Goal: Task Accomplishment & Management: Use online tool/utility

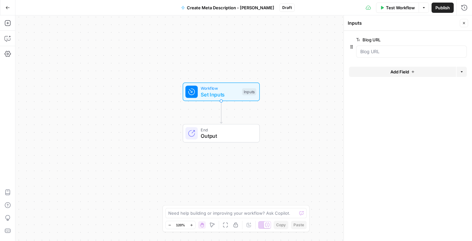
click at [441, 7] on span "Publish" at bounding box center [442, 7] width 14 height 6
click at [221, 97] on span "Set Inputs" at bounding box center [220, 95] width 38 height 8
click at [367, 53] on URL "Blog URL" at bounding box center [411, 51] width 102 height 6
click at [384, 53] on URL "Blog URL" at bounding box center [411, 51] width 102 height 6
click at [449, 40] on span "edit field" at bounding box center [443, 39] width 14 height 5
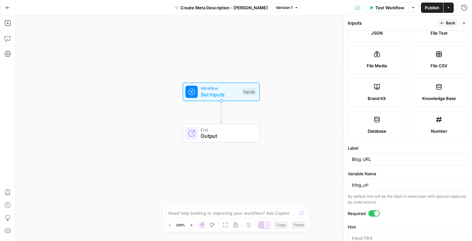
scroll to position [179, 0]
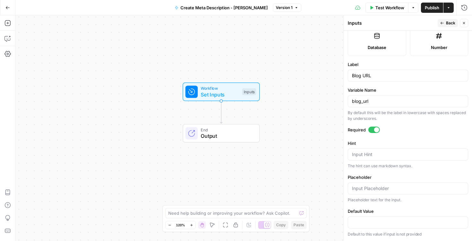
click at [313, 66] on div "Workflow Set Inputs Inputs End Output" at bounding box center [243, 128] width 457 height 226
click at [448, 21] on span "Back" at bounding box center [450, 23] width 9 height 6
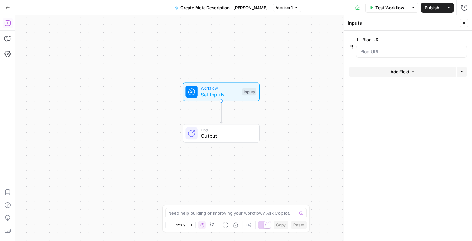
click at [10, 23] on icon "button" at bounding box center [7, 23] width 6 height 6
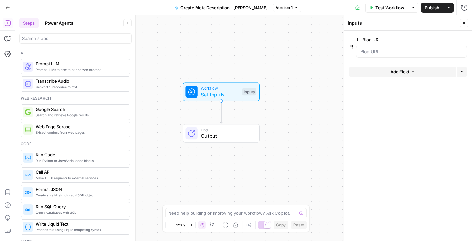
click at [226, 88] on span "Workflow" at bounding box center [220, 88] width 38 height 6
click at [224, 92] on span "Set Inputs" at bounding box center [220, 95] width 38 height 8
click at [293, 74] on div "Workflow Set Inputs Inputs End Output" at bounding box center [243, 128] width 457 height 226
click at [404, 73] on span "Add Field" at bounding box center [399, 72] width 19 height 6
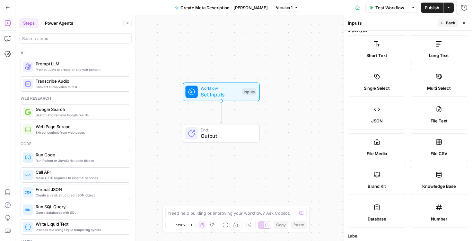
scroll to position [12, 0]
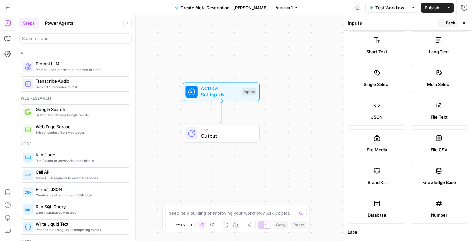
click at [386, 171] on label "Brand Kit" at bounding box center [377, 176] width 58 height 29
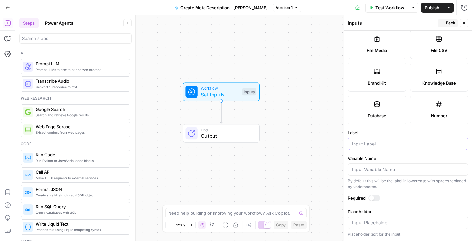
click at [376, 144] on input "Label" at bounding box center [408, 144] width 112 height 6
click at [390, 170] on input "Variable Name" at bounding box center [408, 170] width 112 height 6
click at [376, 145] on input "Label" at bounding box center [408, 144] width 112 height 6
type input "brand kit"
click at [441, 21] on icon "button" at bounding box center [442, 23] width 4 height 4
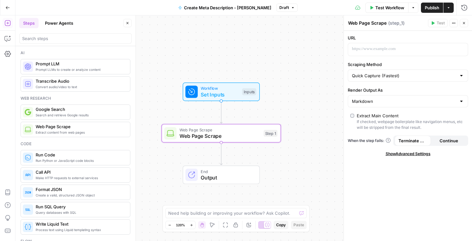
drag, startPoint x: 96, startPoint y: 128, endPoint x: 100, endPoint y: 6, distance: 122.4
click at [381, 51] on p at bounding box center [403, 49] width 102 height 6
click at [402, 77] on input "Scraping Method" at bounding box center [404, 76] width 104 height 6
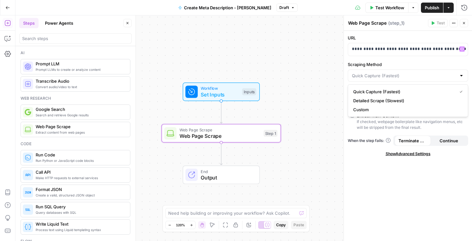
type input "Quick Capture (Fastest)"
click at [413, 62] on label "Scraping Method" at bounding box center [408, 64] width 120 height 6
click at [413, 73] on input "Quick Capture (Fastest)" at bounding box center [404, 76] width 104 height 6
click at [397, 84] on div "Quick Capture (Fastest) Detailed Scrape (Slowest) Custom" at bounding box center [408, 100] width 120 height 33
click at [401, 79] on div at bounding box center [408, 76] width 120 height 12
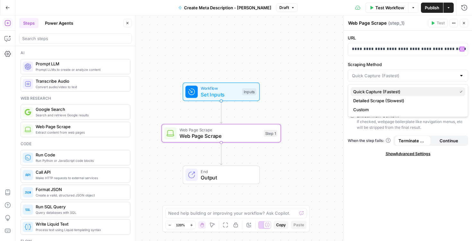
click at [399, 92] on span "Quick Capture (Fastest)" at bounding box center [403, 92] width 101 height 6
type input "Quick Capture (Fastest)"
click at [375, 48] on p "**********" at bounding box center [408, 49] width 112 height 6
click at [375, 48] on p "**********" at bounding box center [403, 49] width 102 height 6
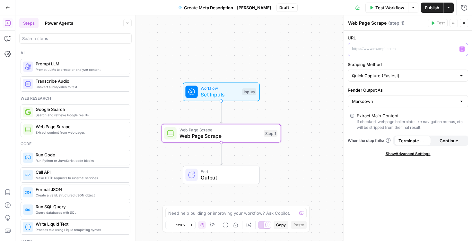
click at [462, 49] on icon "button" at bounding box center [461, 49] width 3 height 3
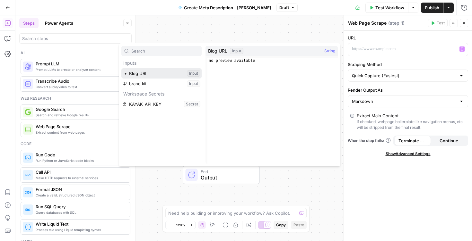
click at [153, 72] on button "Select variable Blog URL" at bounding box center [161, 73] width 80 height 10
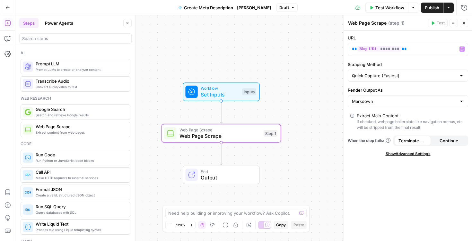
click at [274, 71] on div "Workflow Set Inputs Inputs Web Page Scrape Web Page Scrape Step 1 End Output" at bounding box center [243, 128] width 457 height 226
click at [380, 6] on span "Test Workflow" at bounding box center [389, 7] width 29 height 6
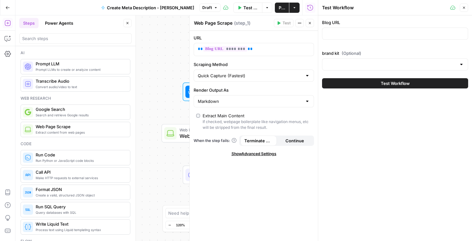
click at [310, 25] on icon "button" at bounding box center [310, 23] width 4 height 4
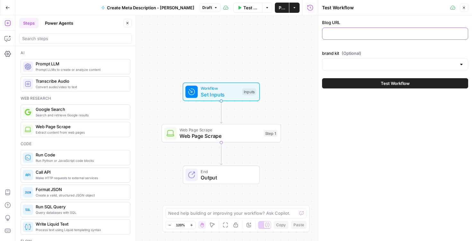
click at [355, 36] on input "Blog URL" at bounding box center [395, 34] width 138 height 6
paste input "https://www.kayak.com.co/news/destinos-vacaciones-en-familia/"
type input "https://www.kayak.com.co/news/destinos-vacaciones-en-familia/"
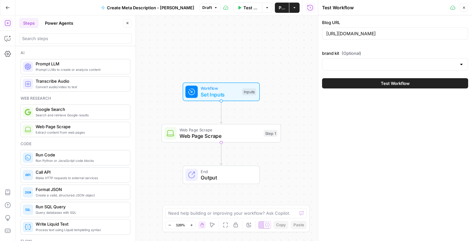
click at [353, 56] on span "(Optional)" at bounding box center [352, 53] width 20 height 6
click at [353, 61] on input "brand kit (Optional)" at bounding box center [391, 64] width 130 height 6
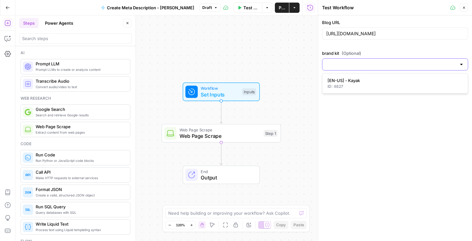
click at [351, 64] on input "brand kit (Optional)" at bounding box center [391, 64] width 130 height 6
click at [344, 87] on div "ID: 4827" at bounding box center [394, 87] width 135 height 6
type input "[EN-US] - Kayak"
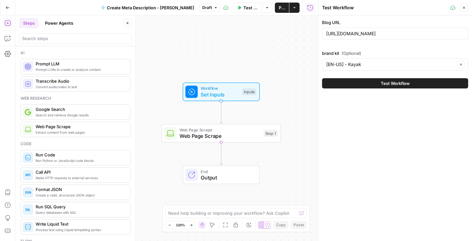
click at [240, 52] on div "Workflow Set Inputs Inputs Web Page Scrape Web Page Scrape Step 1 End Output" at bounding box center [166, 128] width 302 height 226
click at [464, 7] on icon "button" at bounding box center [464, 8] width 4 height 4
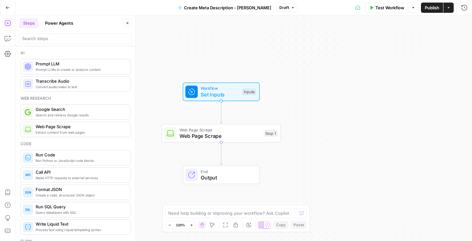
click at [222, 92] on span "Set Inputs" at bounding box center [220, 95] width 38 height 8
click at [309, 57] on div "Workflow Set Inputs Inputs Web Page Scrape Web Page Scrape Step 1 End Output" at bounding box center [243, 128] width 457 height 226
click at [467, 21] on button "Close" at bounding box center [464, 23] width 8 height 8
click at [212, 136] on span "Web Page Scrape" at bounding box center [219, 136] width 81 height 8
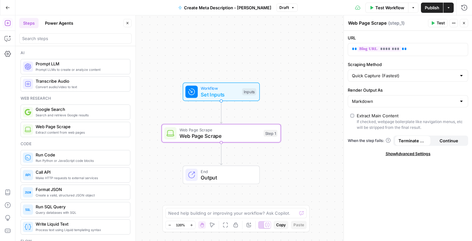
click at [321, 58] on div "Workflow Set Inputs Inputs Web Page Scrape Web Page Scrape Step 1 End Output" at bounding box center [243, 128] width 457 height 226
click at [434, 22] on icon "button" at bounding box center [433, 23] width 4 height 4
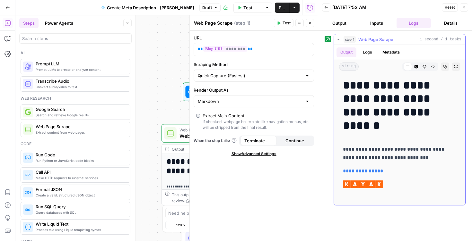
click at [369, 51] on button "Logs" at bounding box center [367, 53] width 17 height 10
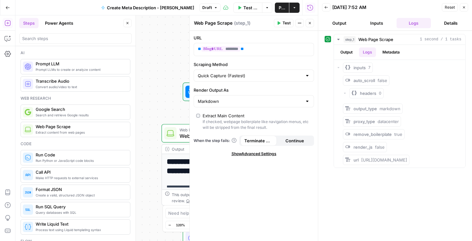
click at [374, 22] on button "Inputs" at bounding box center [376, 23] width 35 height 10
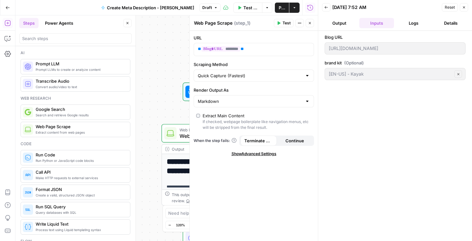
click at [342, 25] on button "Output" at bounding box center [339, 23] width 35 height 10
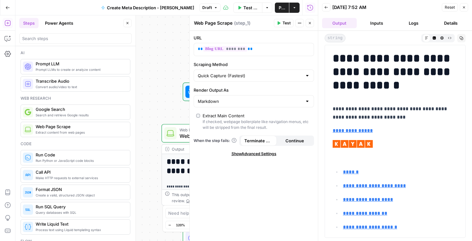
click at [464, 9] on icon "button" at bounding box center [464, 7] width 4 height 4
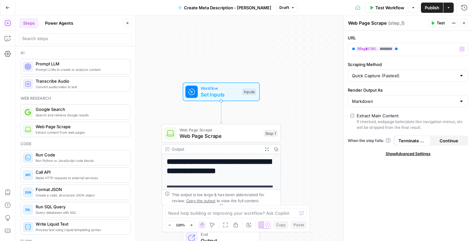
drag, startPoint x: 464, startPoint y: 22, endPoint x: 326, endPoint y: 63, distance: 143.9
click at [326, 63] on div "**********" at bounding box center [243, 128] width 457 height 226
click at [465, 21] on icon "button" at bounding box center [464, 23] width 4 height 4
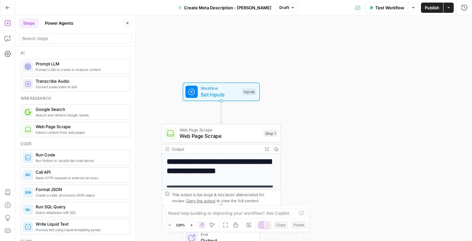
click at [433, 8] on span "Publish" at bounding box center [432, 7] width 14 height 6
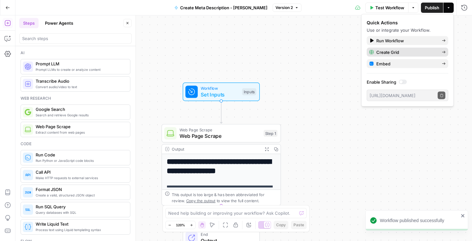
click at [392, 51] on span "Create Grid" at bounding box center [406, 52] width 60 height 6
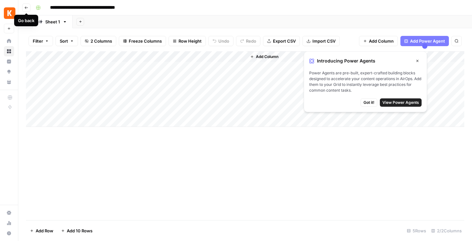
click at [27, 8] on icon "button" at bounding box center [26, 8] width 4 height 4
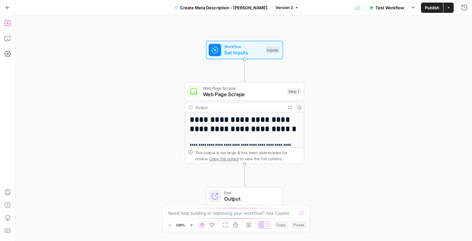
click at [6, 22] on icon "button" at bounding box center [7, 23] width 6 height 6
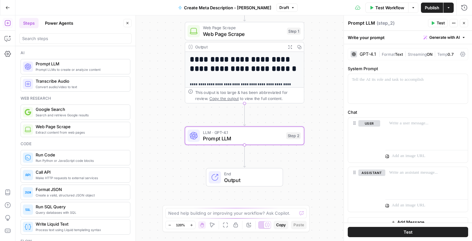
drag, startPoint x: 70, startPoint y: 71, endPoint x: 250, endPoint y: 2, distance: 192.7
click at [457, 37] on span "Generate with AI" at bounding box center [444, 38] width 31 height 6
click at [434, 51] on span "Generate" at bounding box center [436, 51] width 47 height 6
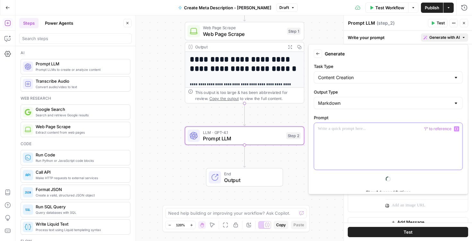
click at [354, 138] on div at bounding box center [388, 146] width 148 height 47
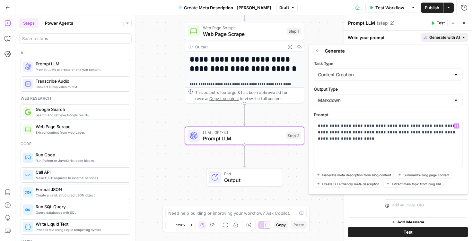
scroll to position [28, 0]
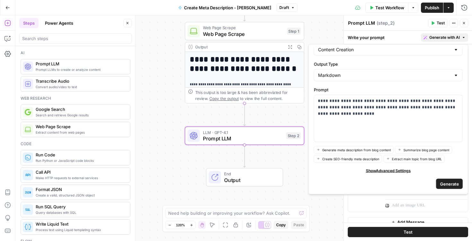
click at [457, 184] on span "Generate" at bounding box center [449, 184] width 19 height 6
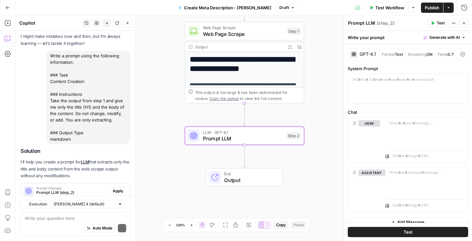
scroll to position [50, 0]
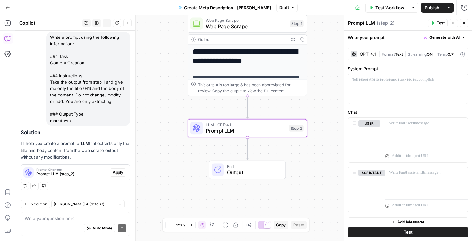
click at [119, 172] on span "Apply" at bounding box center [118, 173] width 11 height 6
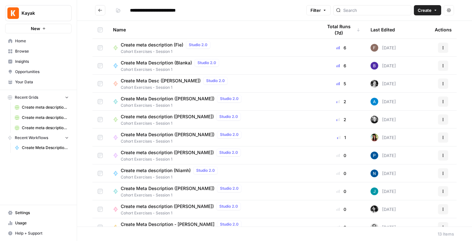
click at [41, 53] on span "Browse" at bounding box center [42, 51] width 54 height 6
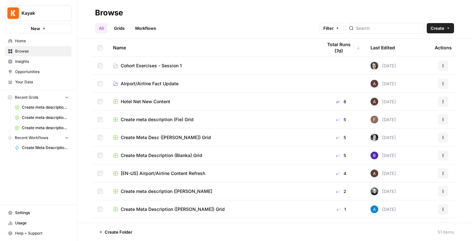
click at [175, 64] on span "Cohort Exercises - Session 1" at bounding box center [151, 66] width 61 height 6
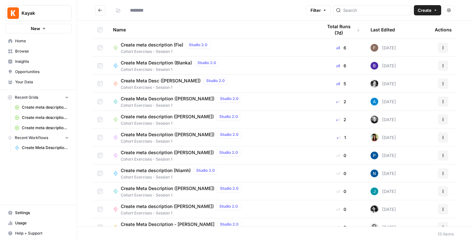
type input "**********"
click at [39, 62] on span "Insights" at bounding box center [42, 62] width 54 height 6
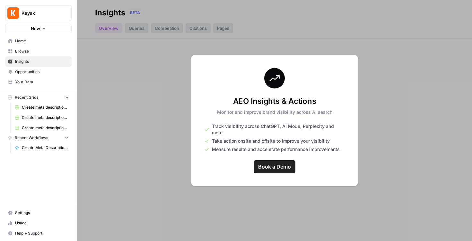
click at [39, 71] on span "Opportunities" at bounding box center [42, 72] width 54 height 6
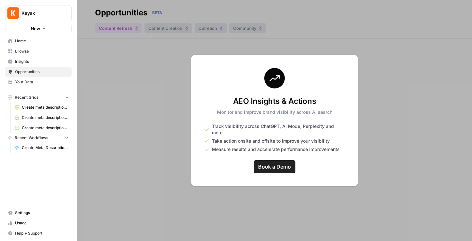
click at [389, 50] on div at bounding box center [274, 120] width 395 height 241
click at [33, 83] on span "Your Data" at bounding box center [42, 82] width 54 height 6
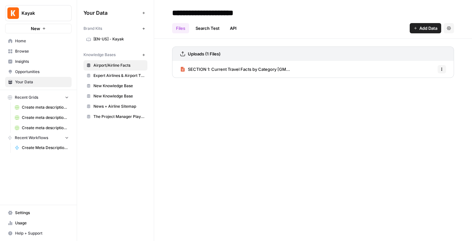
click at [120, 39] on span "[EN-US] - Kayak" at bounding box center [118, 39] width 51 height 6
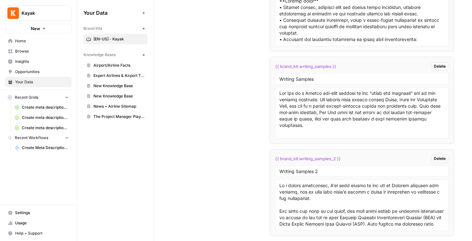
scroll to position [1313, 0]
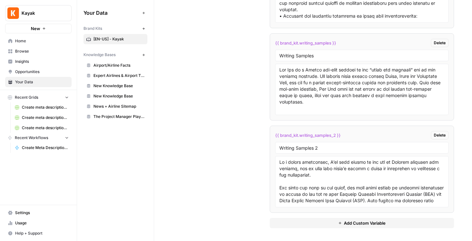
click at [35, 43] on span "Home" at bounding box center [42, 41] width 54 height 6
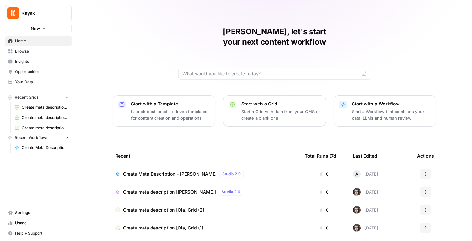
scroll to position [7, 0]
